Goal: Task Accomplishment & Management: Manage account settings

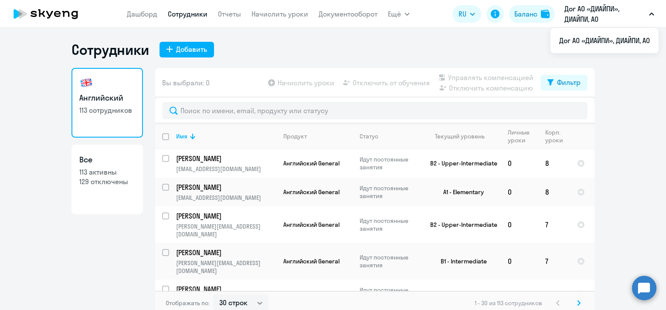
select select "30"
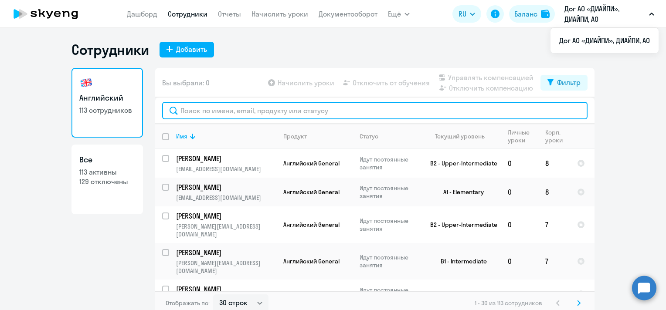
click at [219, 112] on input "text" at bounding box center [374, 110] width 425 height 17
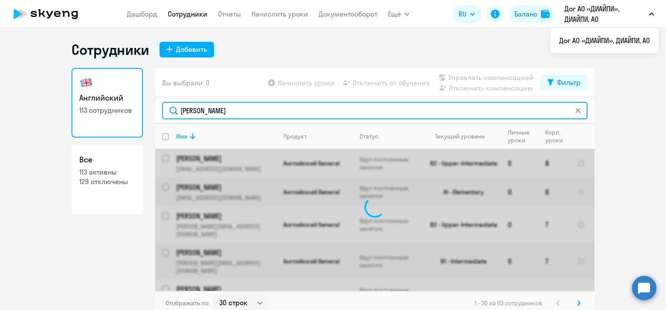
type input "[PERSON_NAME]"
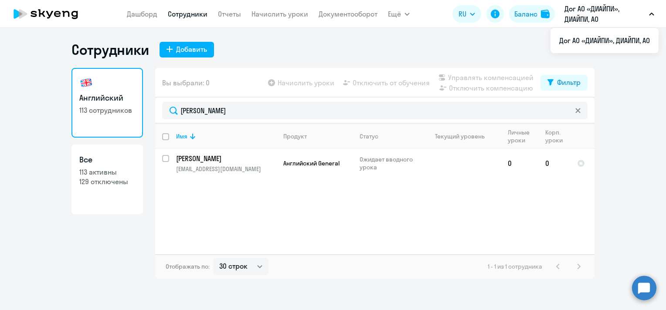
click at [273, 19] on app-menu-item-link "Начислить уроки" at bounding box center [279, 14] width 57 height 11
click at [271, 14] on link "Начислить уроки" at bounding box center [279, 14] width 57 height 9
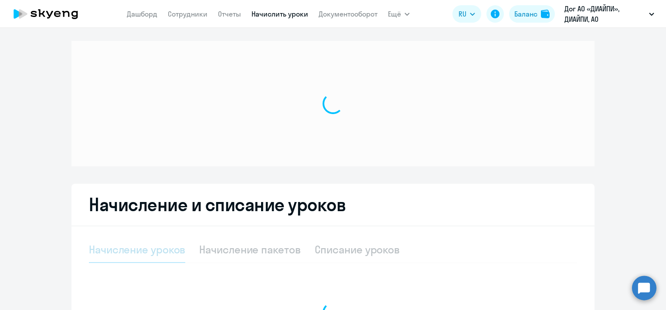
select select "10"
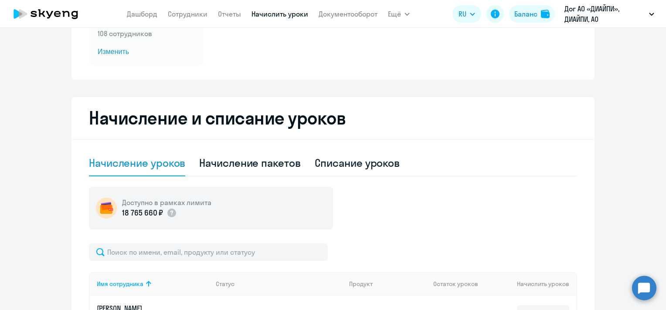
scroll to position [131, 0]
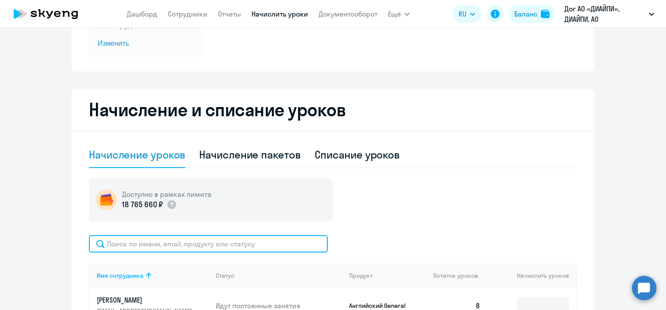
click at [197, 237] on input "text" at bounding box center [208, 243] width 239 height 17
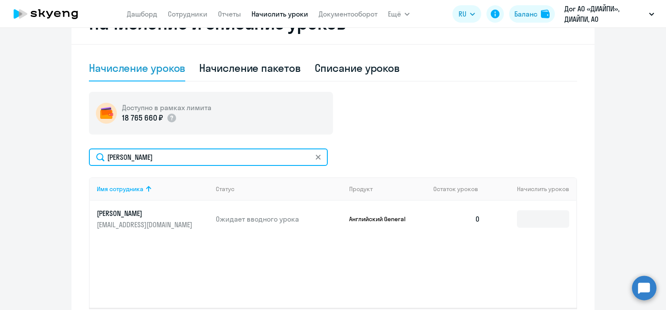
scroll to position [218, 0]
type input "[PERSON_NAME]"
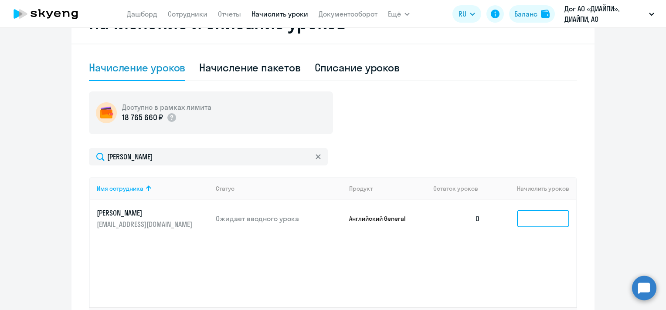
click at [535, 213] on input at bounding box center [543, 218] width 52 height 17
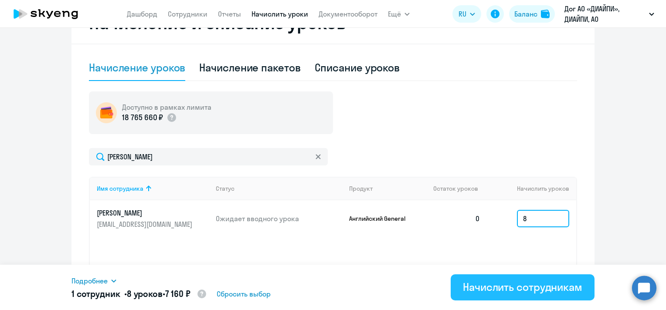
type input "8"
click at [512, 286] on div "Начислить сотрудникам" at bounding box center [522, 287] width 119 height 14
